Goal: Find contact information: Find contact information

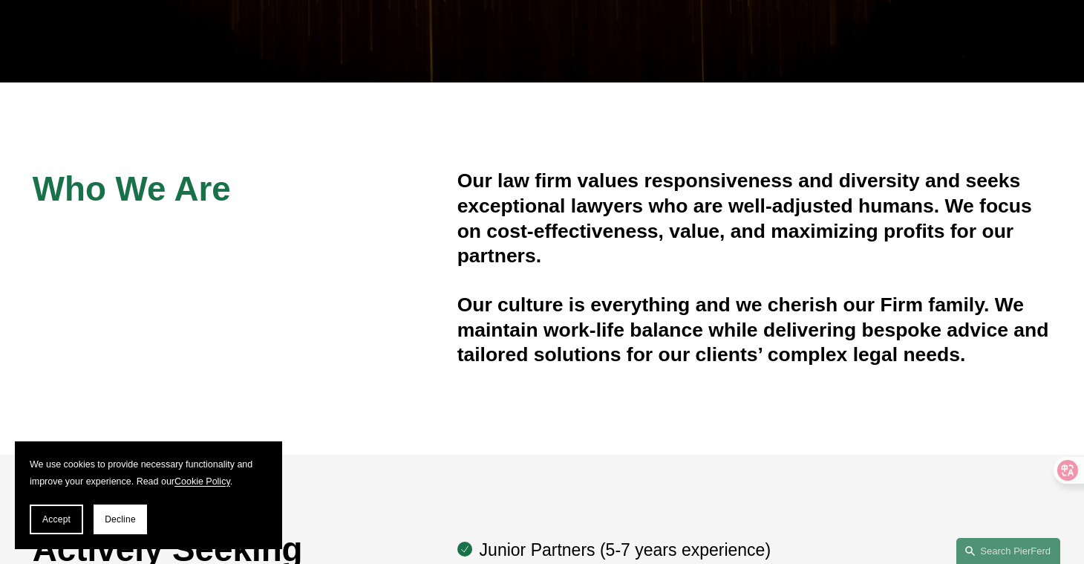
scroll to position [342, 0]
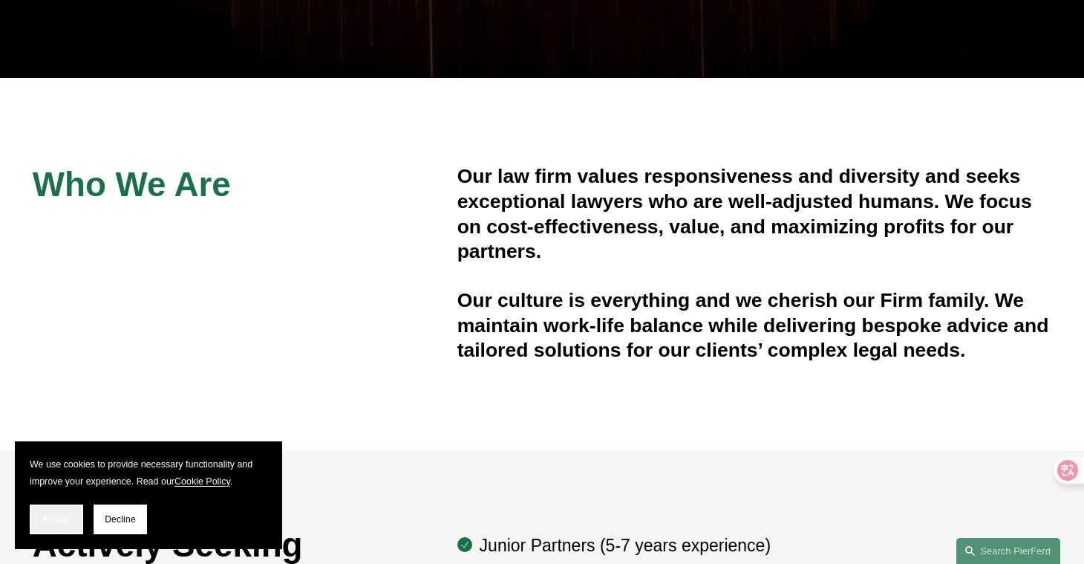
click at [58, 518] on span "Accept" at bounding box center [56, 519] width 28 height 10
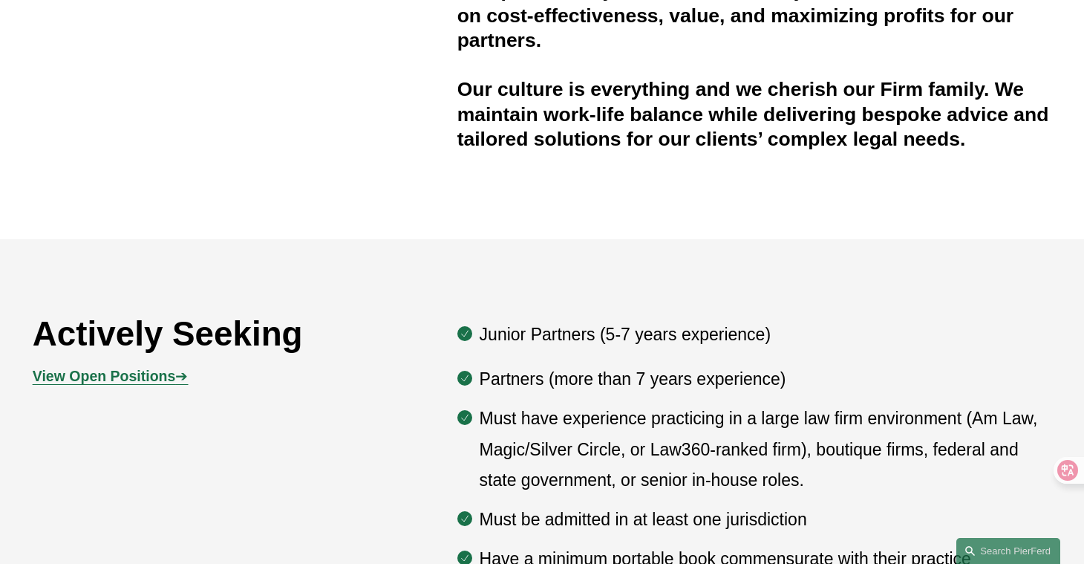
scroll to position [495, 0]
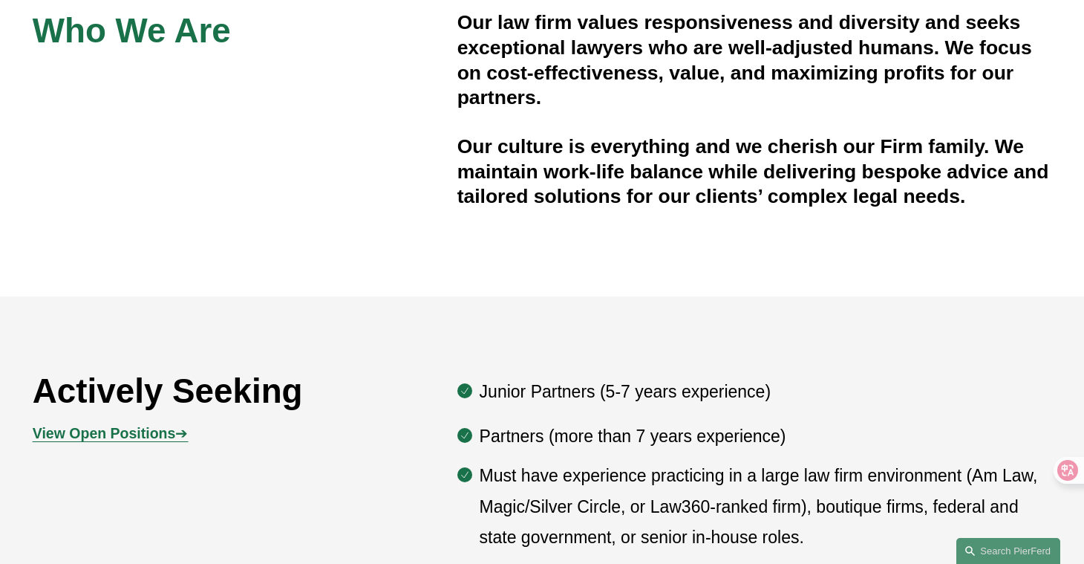
click at [150, 437] on strong "View Open Positions" at bounding box center [104, 433] width 143 height 16
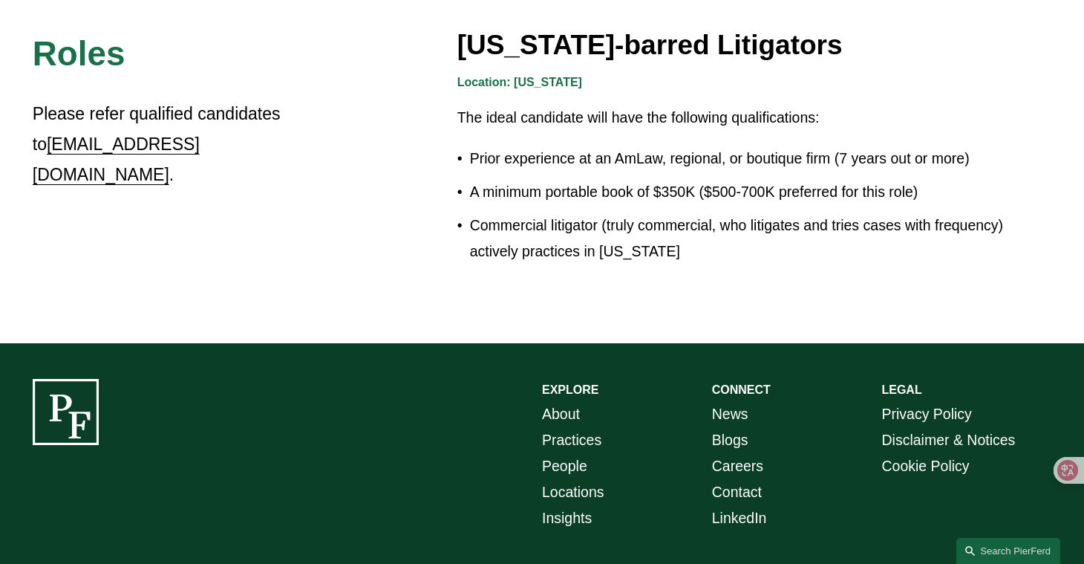
scroll to position [2657, 0]
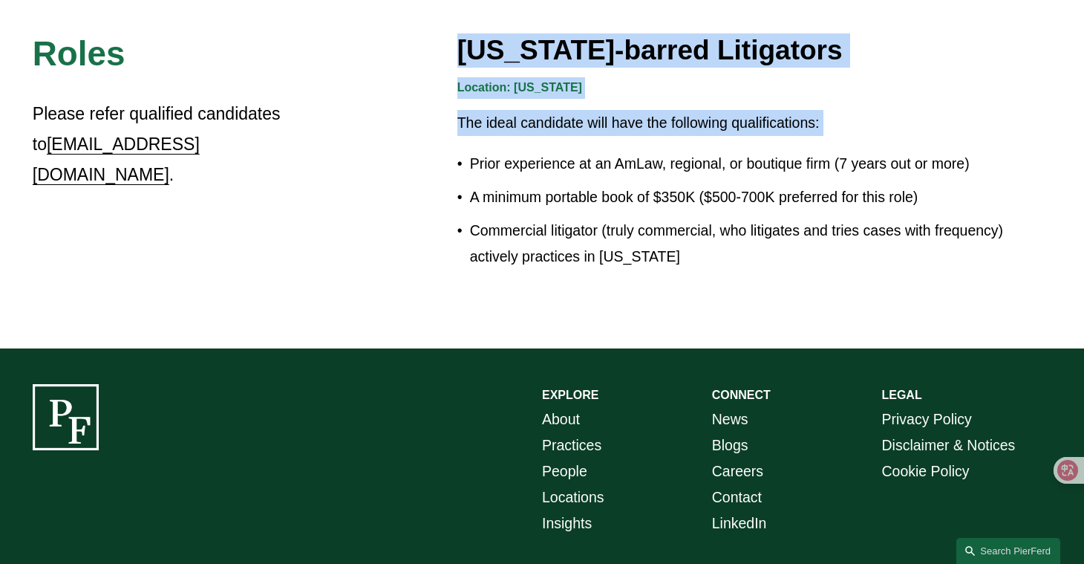
drag, startPoint x: 22, startPoint y: 149, endPoint x: 206, endPoint y: 137, distance: 184.6
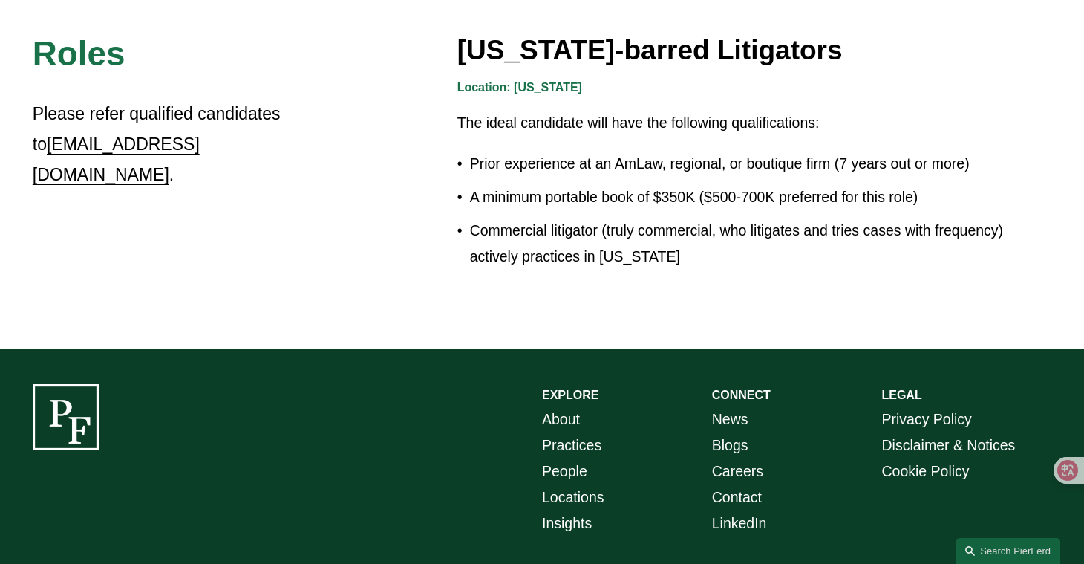
click at [62, 108] on p "Please refer qualified candidates to recruit@pierferd.com ." at bounding box center [181, 144] width 297 height 92
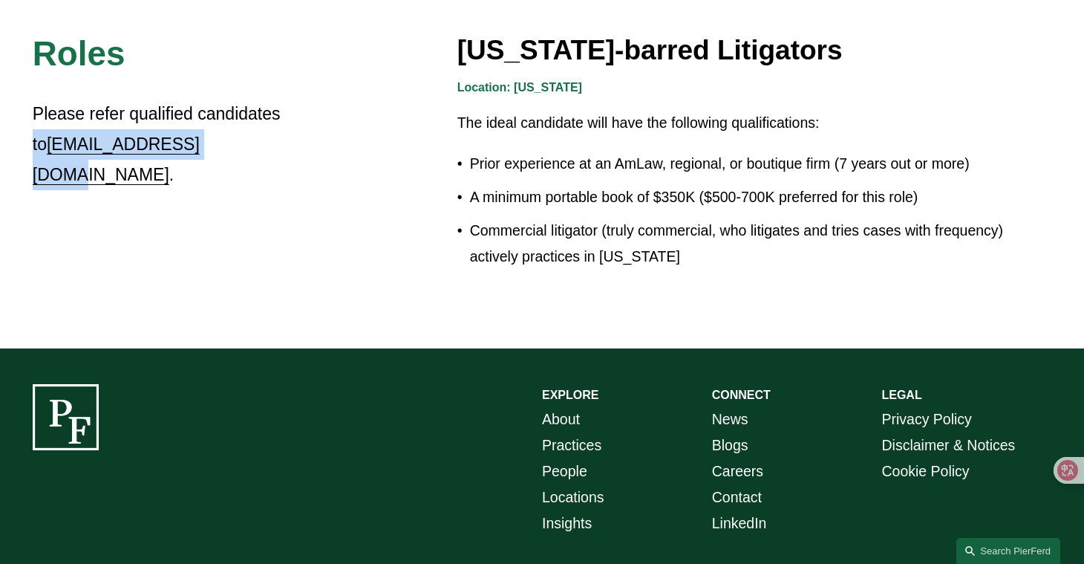
drag, startPoint x: 287, startPoint y: 114, endPoint x: 191, endPoint y: 147, distance: 101.2
click at [191, 147] on p "Please refer qualified candidates to recruit@pierferd.com ." at bounding box center [181, 144] width 297 height 92
copy p "to recruit@pierferd.com"
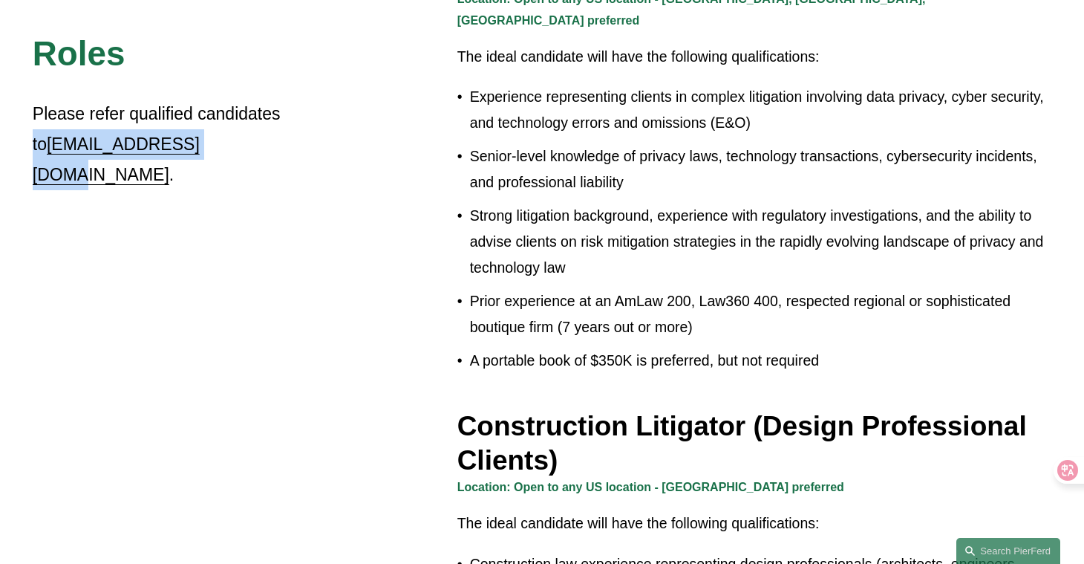
scroll to position [406, 0]
